Goal: Task Accomplishment & Management: Complete application form

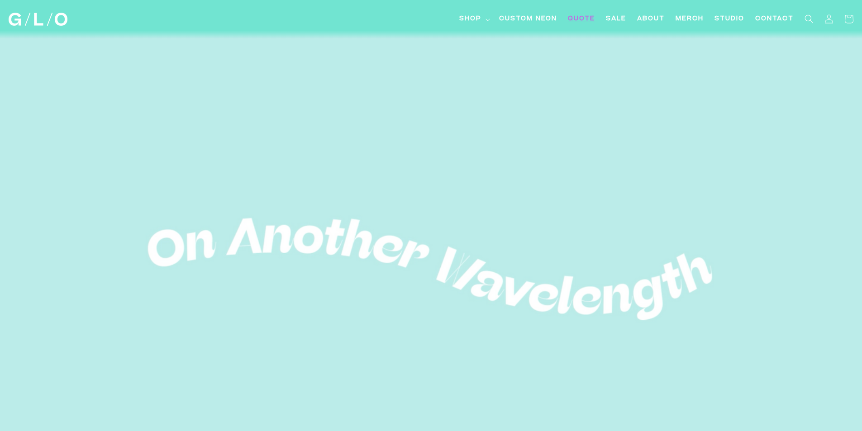
click at [589, 21] on span "Quote" at bounding box center [581, 18] width 27 height 9
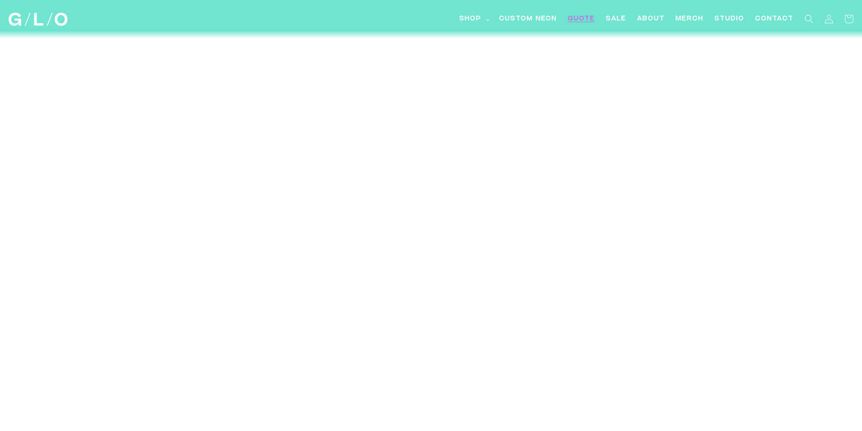
scroll to position [4030, 0]
